Goal: Register for event/course

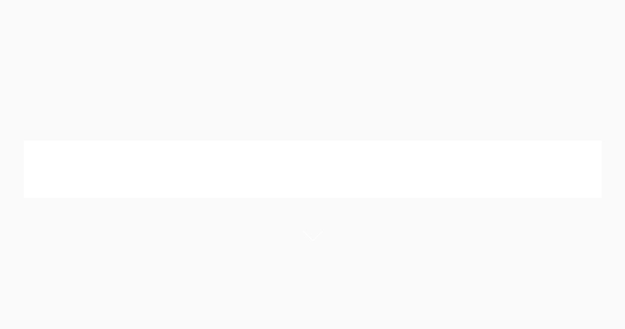
drag, startPoint x: 243, startPoint y: 126, endPoint x: 350, endPoint y: 101, distance: 110.0
click at [243, 126] on link "Program Dates & Fees" at bounding box center [217, 124] width 114 height 8
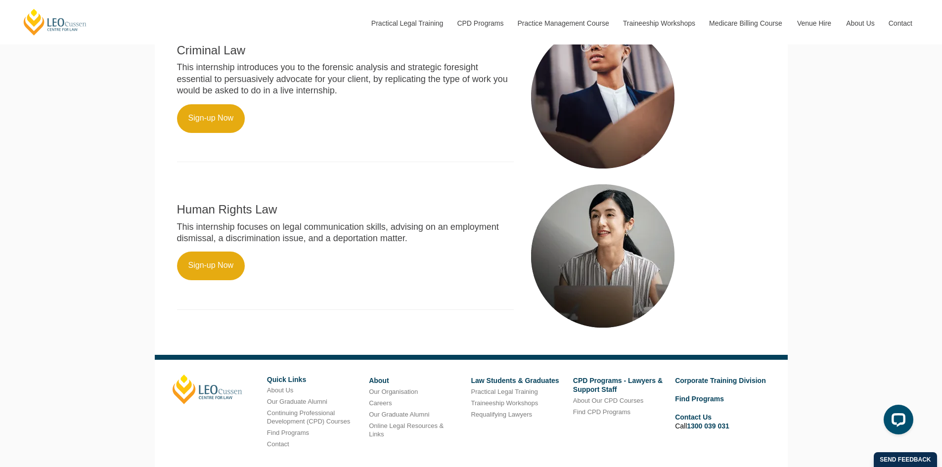
scroll to position [544, 0]
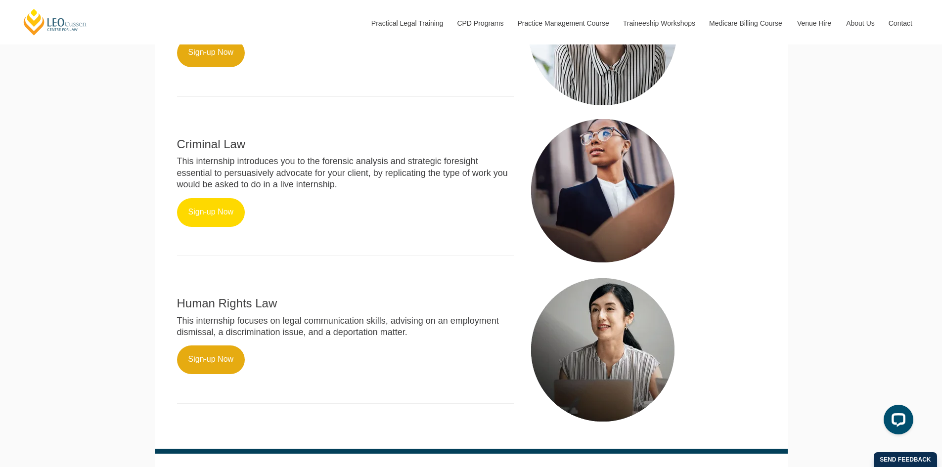
click at [200, 219] on link "Sign-up Now" at bounding box center [211, 212] width 68 height 29
